Goal: Task Accomplishment & Management: Manage account settings

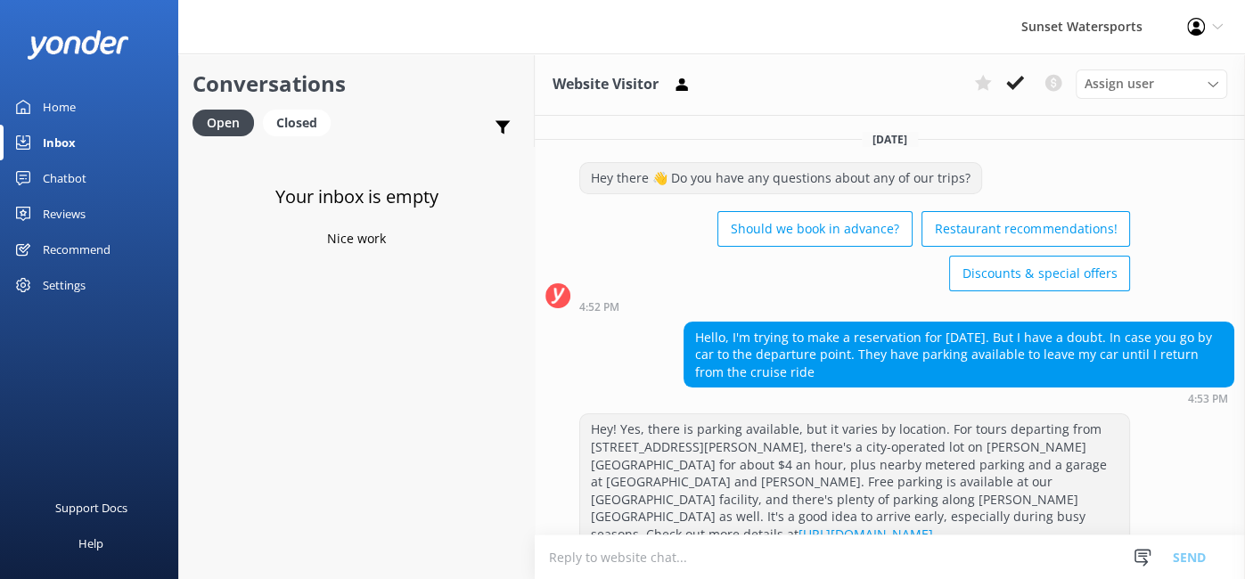
scroll to position [832, 0]
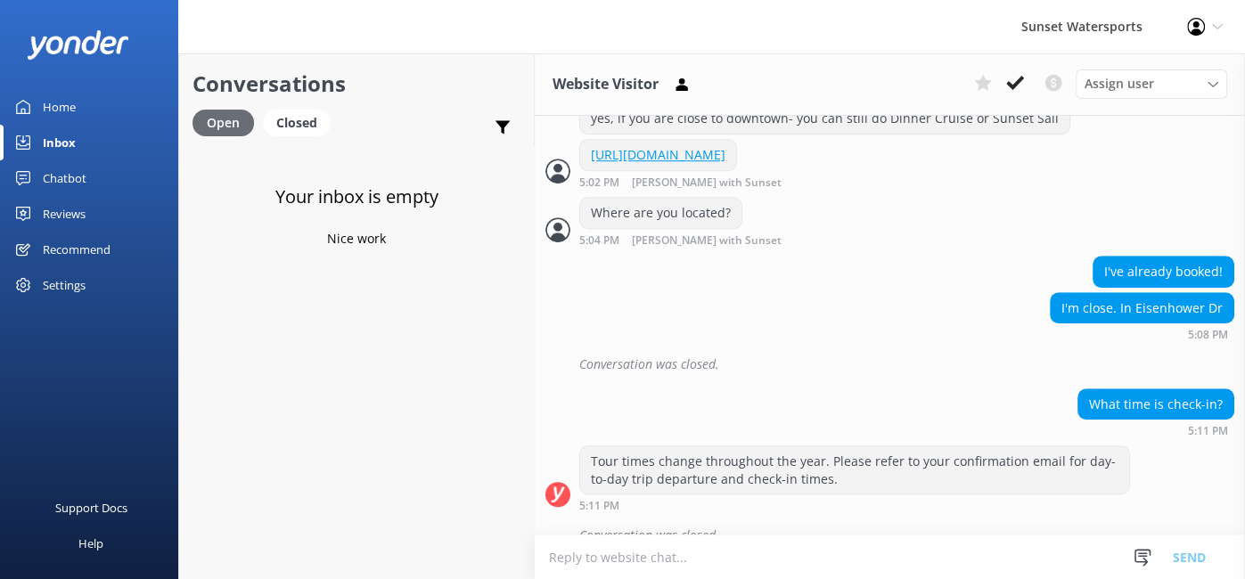
click at [222, 122] on div "Open" at bounding box center [222, 123] width 61 height 27
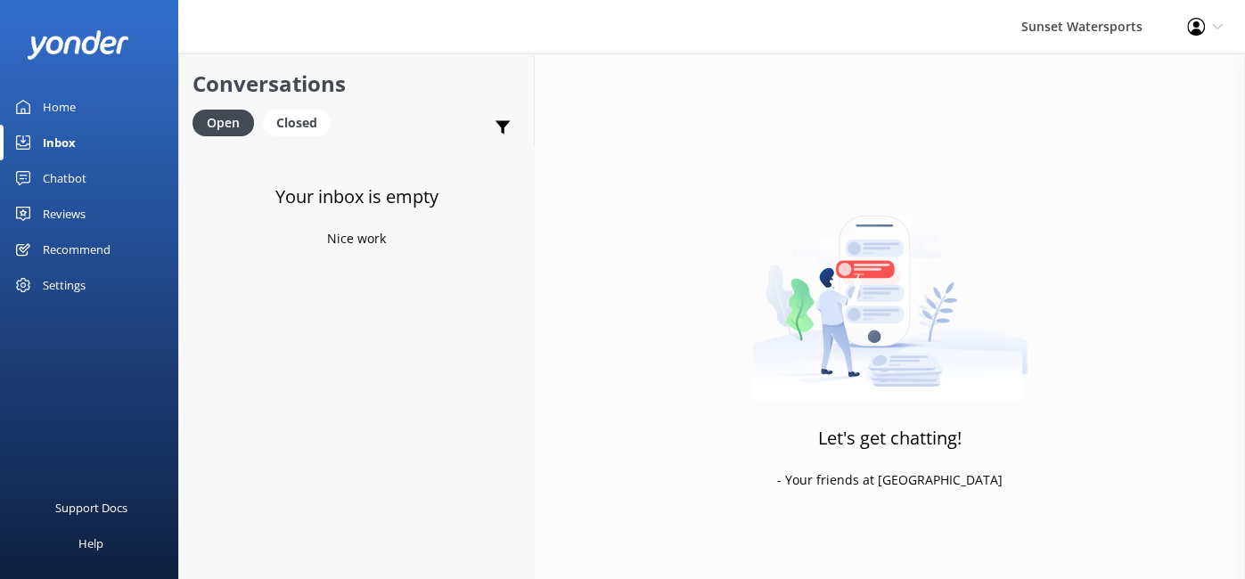
click at [65, 141] on div "Inbox" at bounding box center [59, 143] width 33 height 36
click at [58, 144] on div "Inbox" at bounding box center [59, 143] width 33 height 36
click at [1196, 30] on use at bounding box center [1196, 27] width 18 height 18
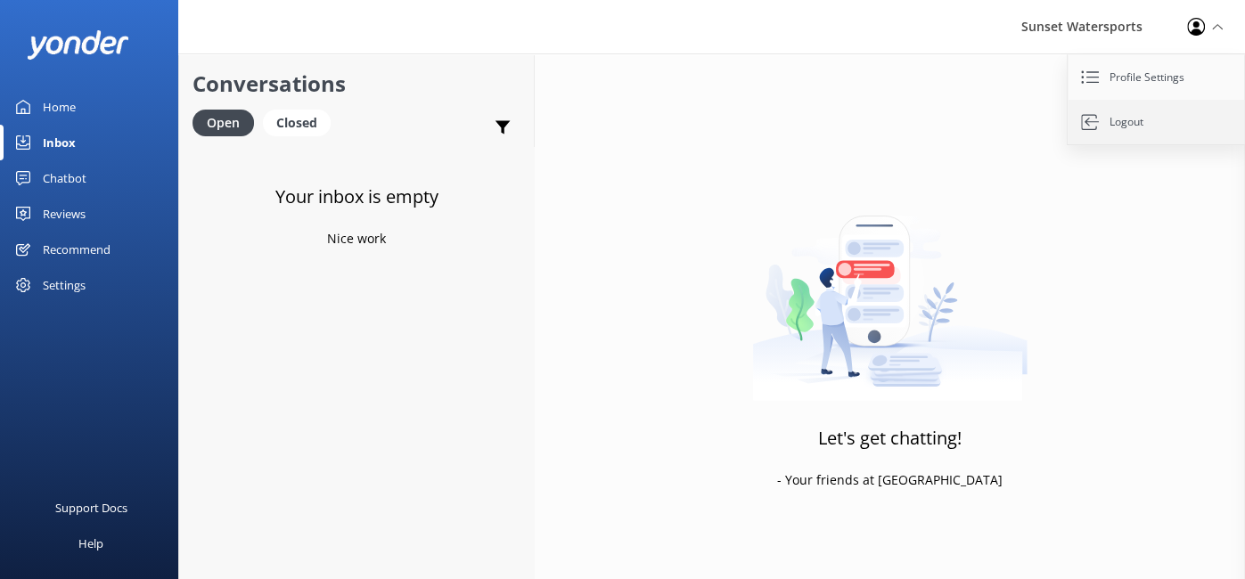
click at [1134, 127] on link "Logout" at bounding box center [1157, 122] width 178 height 45
